Goal: Information Seeking & Learning: Learn about a topic

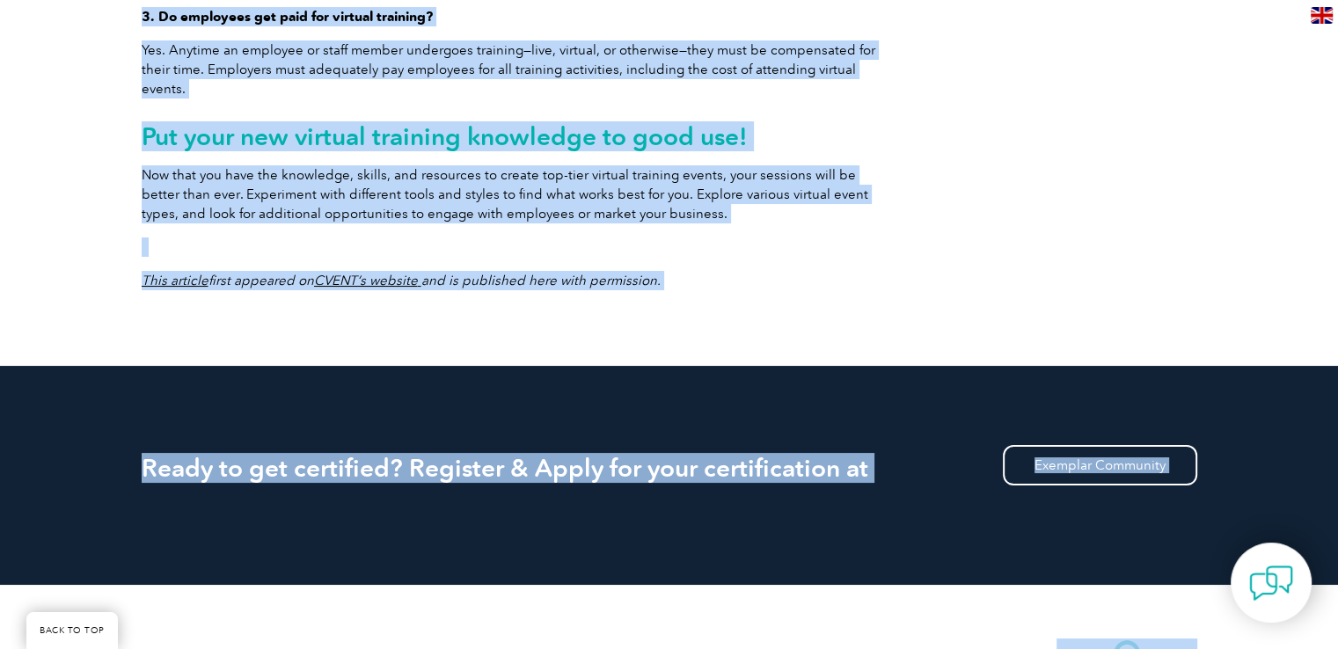
scroll to position [6647, 0]
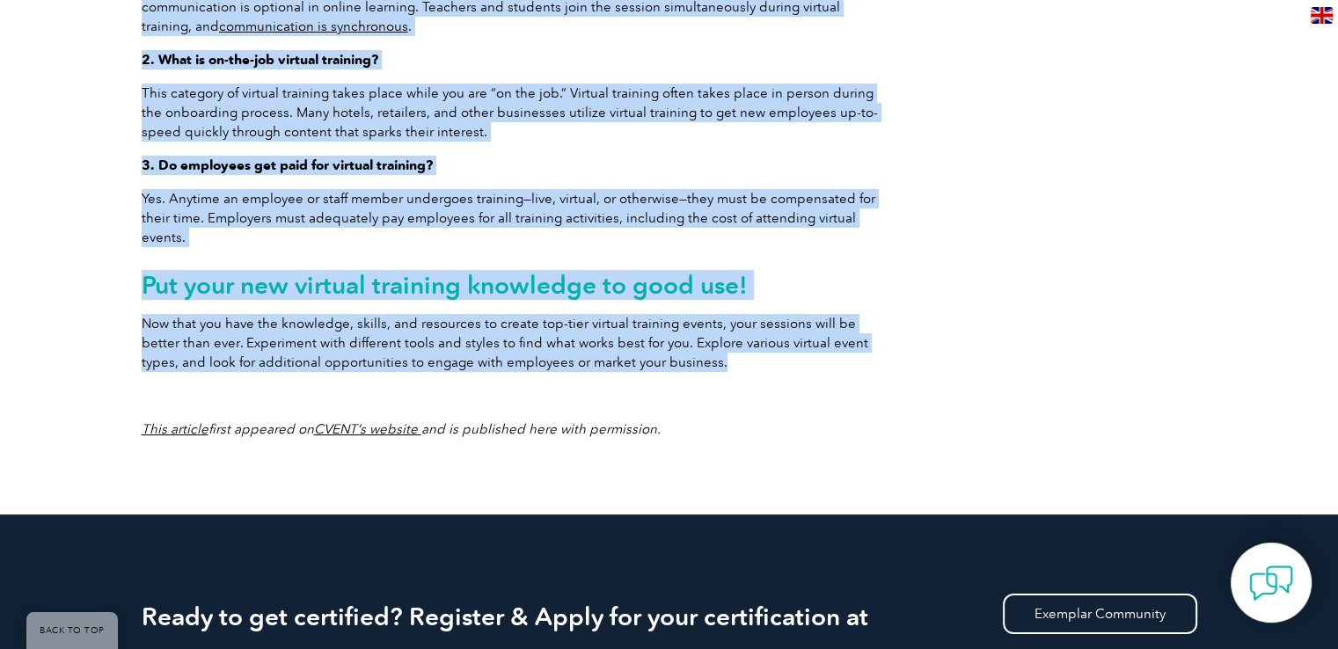
drag, startPoint x: 143, startPoint y: 110, endPoint x: 677, endPoint y: 289, distance: 562.6
copy div "Lo Ips Dolorsit Ame consectetura elitseddo eiusmodt incididuntu l etdol magna a…"
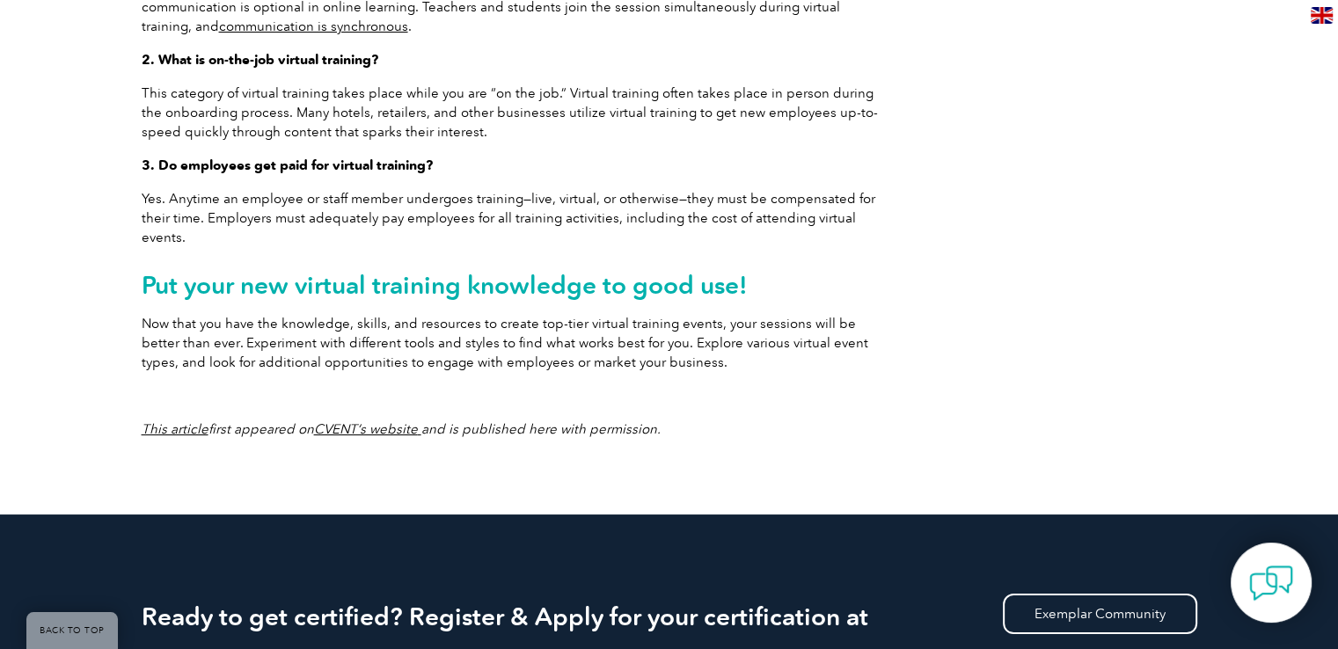
click at [753, 386] on p at bounding box center [511, 395] width 739 height 19
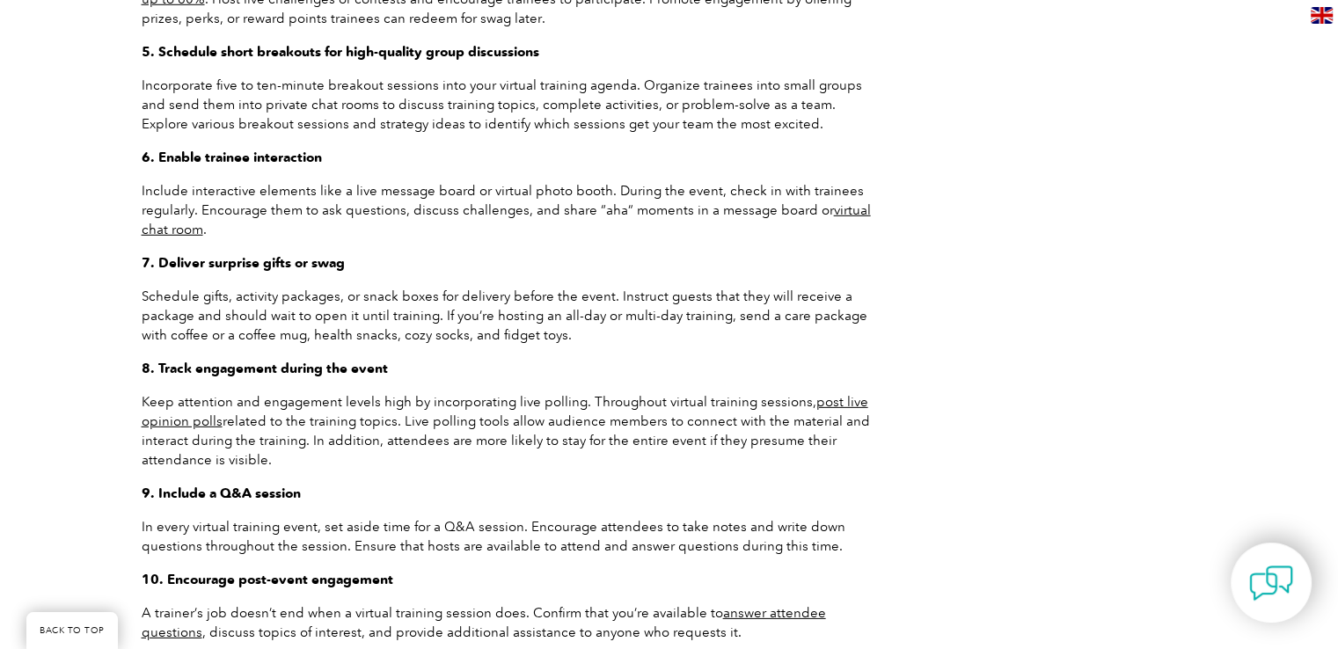
scroll to position [4975, 0]
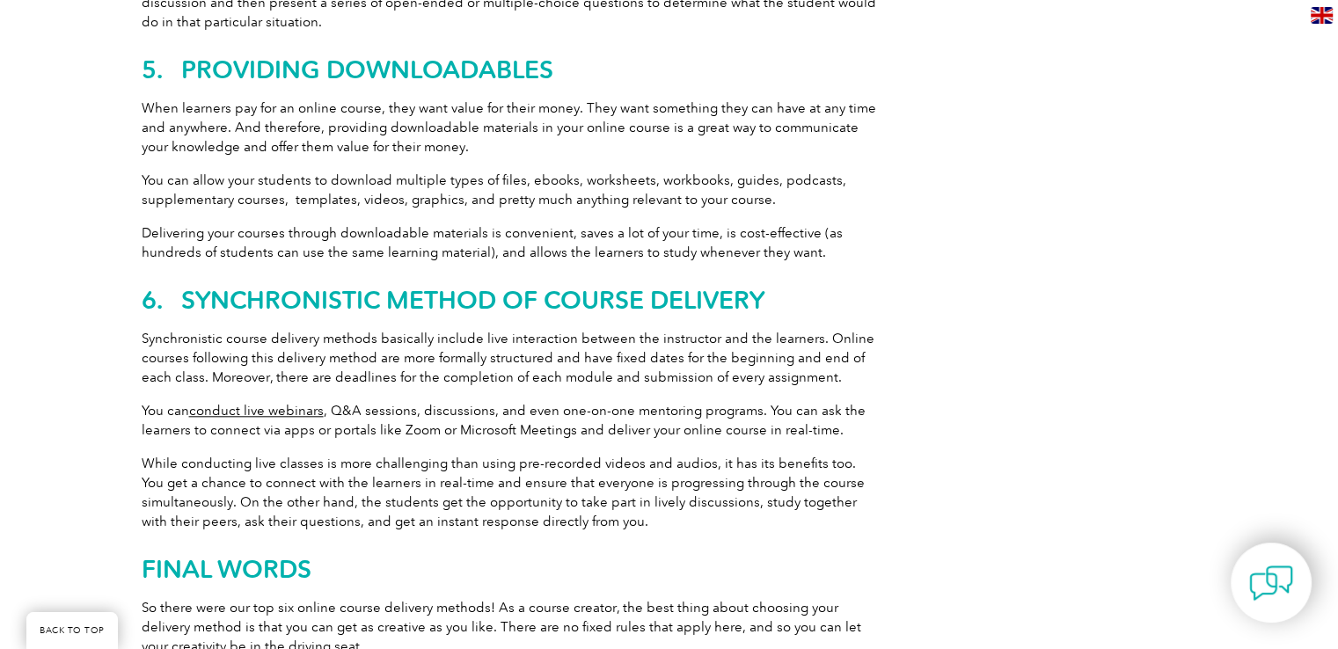
scroll to position [1760, 0]
click at [306, 569] on h2 "FINAL WORDS" at bounding box center [511, 570] width 739 height 28
click at [307, 571] on h2 "FINAL WORDS" at bounding box center [511, 570] width 739 height 28
drag, startPoint x: 141, startPoint y: 575, endPoint x: 331, endPoint y: 579, distance: 190.1
click at [331, 579] on h2 "FINAL WORDS" at bounding box center [511, 570] width 739 height 28
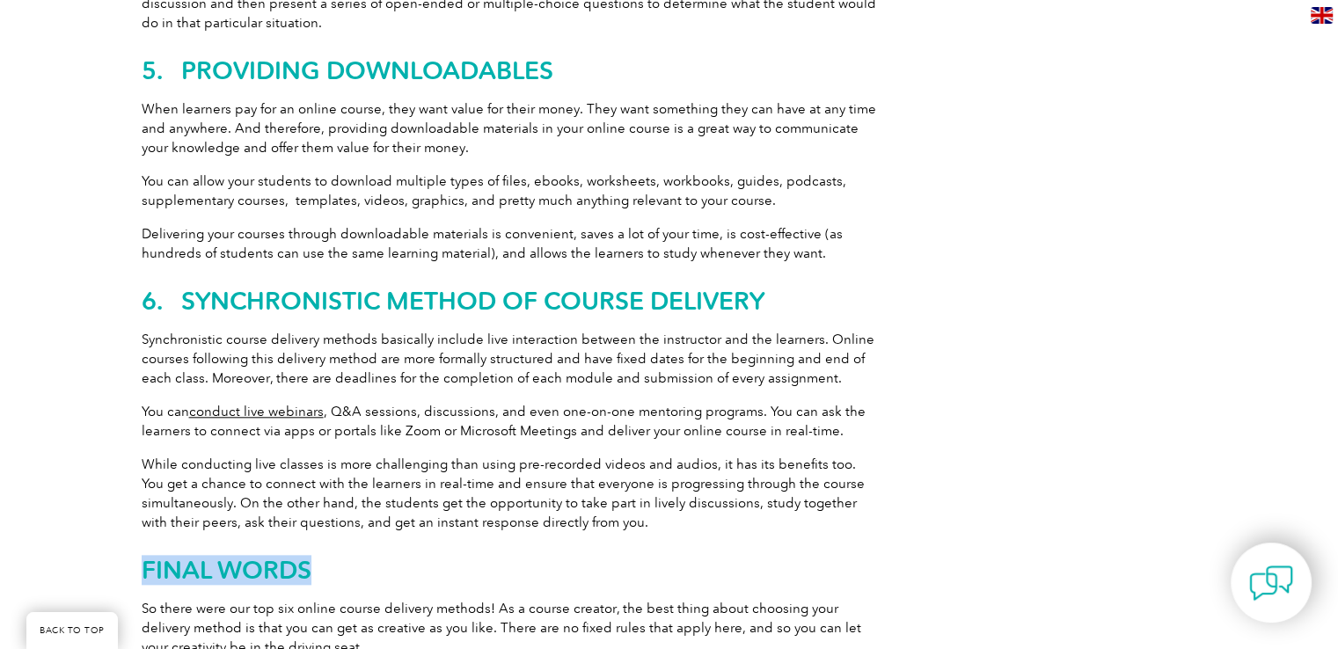
click at [335, 571] on h2 "FINAL WORDS" at bounding box center [511, 570] width 739 height 28
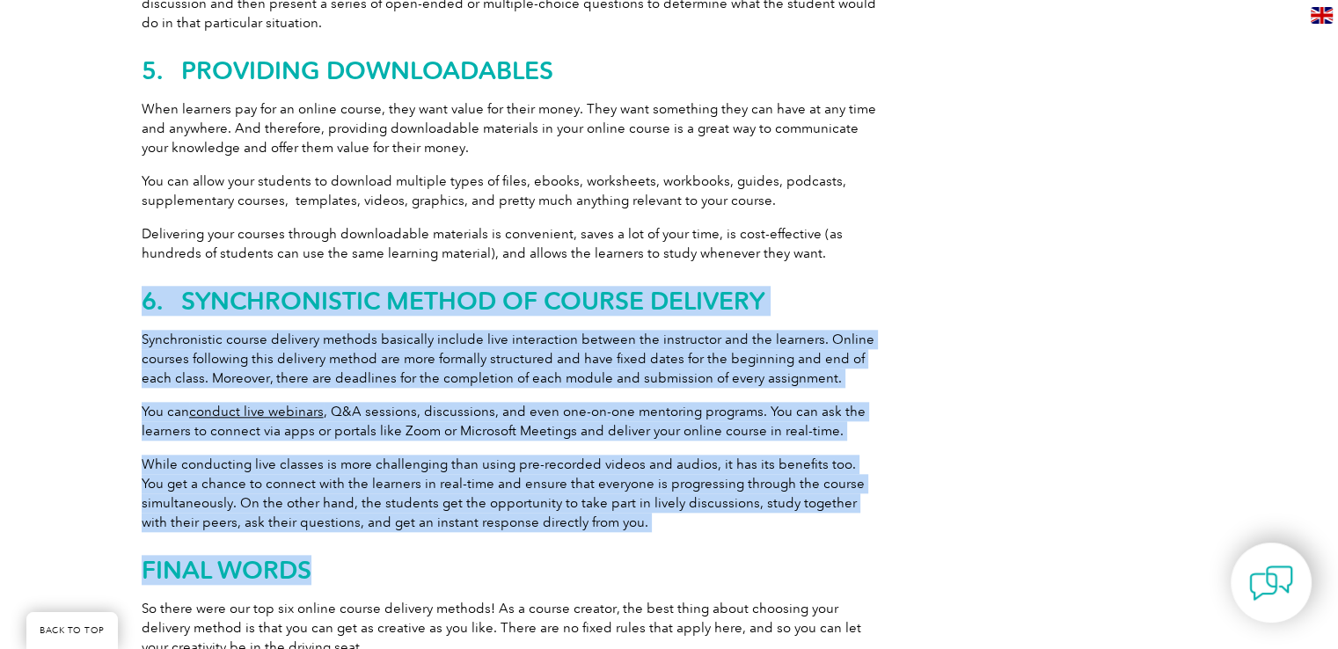
drag, startPoint x: 143, startPoint y: 303, endPoint x: 863, endPoint y: 542, distance: 758.4
click at [331, 575] on h2 "FINAL WORDS" at bounding box center [511, 570] width 739 height 28
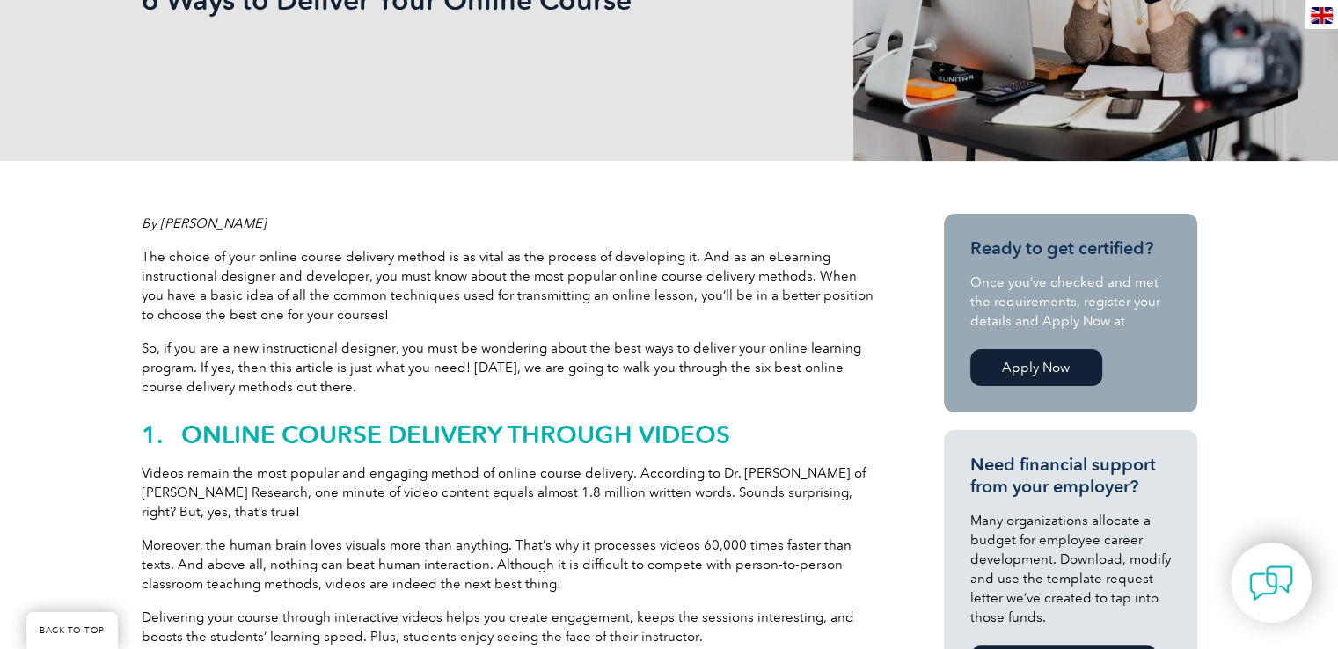
scroll to position [528, 0]
